Goal: Task Accomplishment & Management: Complete application form

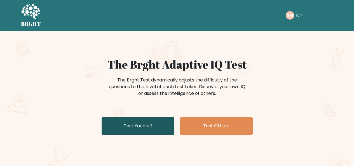
click at [150, 124] on link "Test Yourself" at bounding box center [138, 126] width 73 height 18
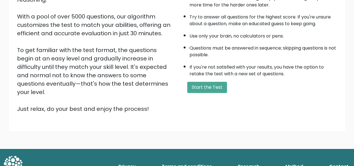
scroll to position [90, 0]
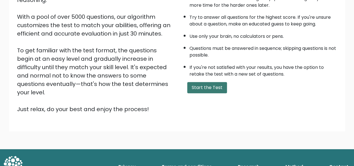
click at [219, 86] on button "Start the Test" at bounding box center [207, 87] width 40 height 11
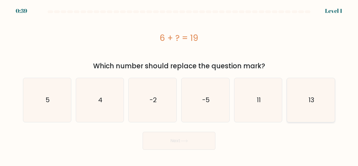
click at [314, 87] on icon "13" at bounding box center [311, 100] width 44 height 44
click at [179, 84] on input "f. 13" at bounding box center [179, 83] width 0 height 1
radio input "true"
click at [203, 143] on button "Next" at bounding box center [179, 141] width 73 height 18
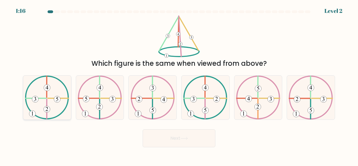
click at [66, 85] on icon at bounding box center [47, 98] width 44 height 44
click at [179, 84] on input "a." at bounding box center [179, 83] width 0 height 1
radio input "true"
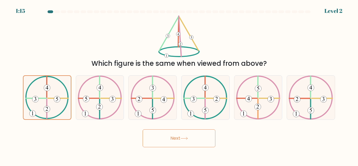
click at [194, 141] on button "Next" at bounding box center [179, 138] width 73 height 18
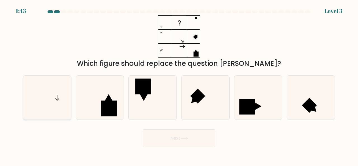
click at [59, 87] on icon at bounding box center [47, 98] width 44 height 44
click at [179, 84] on input "a." at bounding box center [179, 83] width 0 height 1
radio input "true"
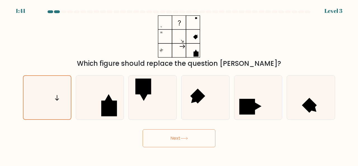
click at [187, 136] on button "Next" at bounding box center [179, 138] width 73 height 18
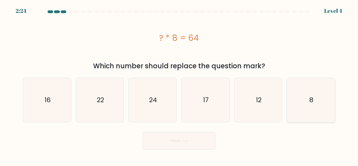
click at [334, 95] on div "8" at bounding box center [311, 100] width 48 height 44
click at [179, 84] on input "f. 8" at bounding box center [179, 83] width 0 height 1
radio input "true"
click at [191, 137] on button "Next" at bounding box center [179, 141] width 73 height 18
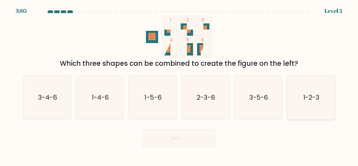
click at [320, 100] on text "1-2-3" at bounding box center [311, 97] width 16 height 9
click at [179, 84] on input "f. 1-2-3" at bounding box center [179, 83] width 0 height 1
radio input "true"
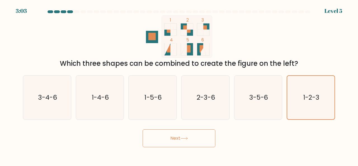
click at [180, 138] on button "Next" at bounding box center [179, 138] width 73 height 18
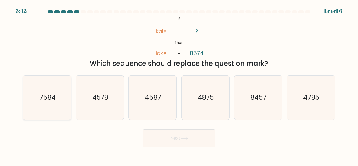
click at [41, 101] on text "7584" at bounding box center [47, 97] width 16 height 9
click at [179, 84] on input "a. 7584" at bounding box center [179, 83] width 0 height 1
radio input "true"
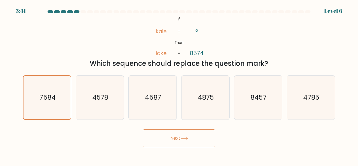
click at [194, 140] on button "Next" at bounding box center [179, 138] width 73 height 18
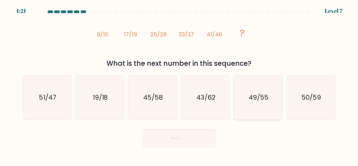
click at [256, 94] on text "49/55" at bounding box center [259, 97] width 20 height 9
click at [179, 84] on input "e. 49/55" at bounding box center [179, 83] width 0 height 1
radio input "true"
click at [215, 136] on button "Next" at bounding box center [179, 138] width 73 height 18
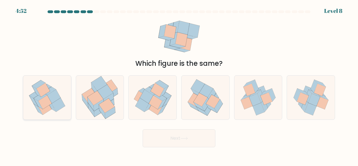
click at [50, 99] on icon at bounding box center [53, 97] width 13 height 14
click at [179, 84] on input "a." at bounding box center [179, 83] width 0 height 1
radio input "true"
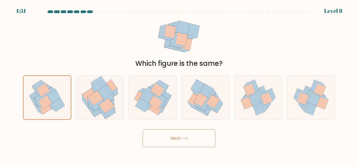
click at [181, 133] on button "Next" at bounding box center [179, 138] width 73 height 18
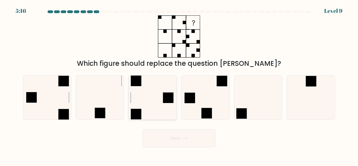
click at [149, 95] on icon at bounding box center [153, 98] width 44 height 44
click at [179, 84] on input "c." at bounding box center [179, 83] width 0 height 1
radio input "true"
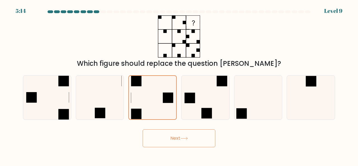
click at [185, 141] on button "Next" at bounding box center [179, 138] width 73 height 18
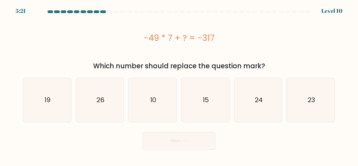
click at [281, 74] on div "a. 19 b. 26 c." at bounding box center [179, 97] width 317 height 49
click at [261, 98] on text "24" at bounding box center [259, 99] width 8 height 9
click at [179, 84] on input "e. 24" at bounding box center [179, 83] width 0 height 1
radio input "true"
click at [186, 142] on icon at bounding box center [184, 140] width 8 height 3
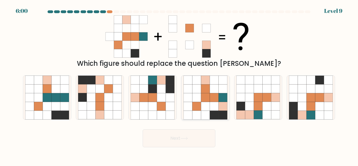
click at [217, 93] on icon at bounding box center [214, 97] width 9 height 9
click at [179, 84] on input "d." at bounding box center [179, 83] width 0 height 1
radio input "true"
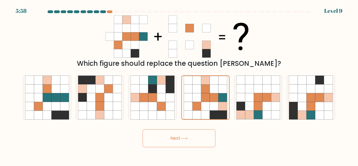
click at [195, 137] on button "Next" at bounding box center [179, 138] width 73 height 18
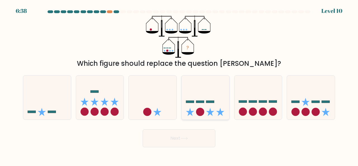
click at [199, 95] on icon at bounding box center [206, 97] width 48 height 39
click at [179, 84] on input "d." at bounding box center [179, 83] width 0 height 1
radio input "true"
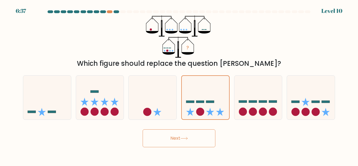
click at [192, 138] on button "Next" at bounding box center [179, 138] width 73 height 18
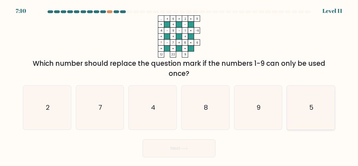
click at [302, 104] on icon "5" at bounding box center [311, 108] width 44 height 44
click at [179, 84] on input "f. 5" at bounding box center [179, 83] width 0 height 1
radio input "true"
click at [172, 152] on button "Next" at bounding box center [179, 148] width 73 height 18
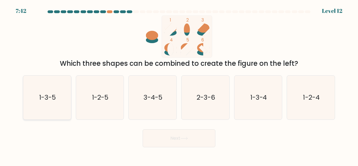
click at [48, 82] on icon "1-3-5" at bounding box center [47, 98] width 44 height 44
click at [179, 83] on input "a. 1-3-5" at bounding box center [179, 83] width 0 height 1
radio input "true"
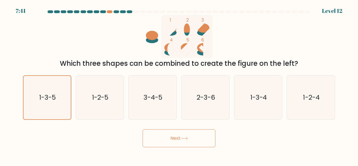
click at [190, 138] on button "Next" at bounding box center [179, 138] width 73 height 18
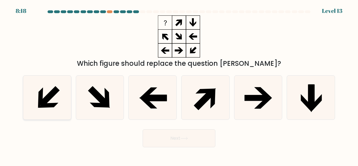
click at [58, 100] on icon at bounding box center [47, 98] width 44 height 44
click at [179, 84] on input "a." at bounding box center [179, 83] width 0 height 1
radio input "true"
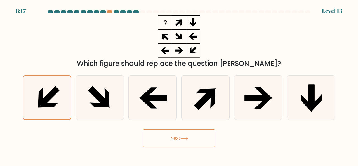
click at [201, 141] on button "Next" at bounding box center [179, 138] width 73 height 18
